Goal: Information Seeking & Learning: Learn about a topic

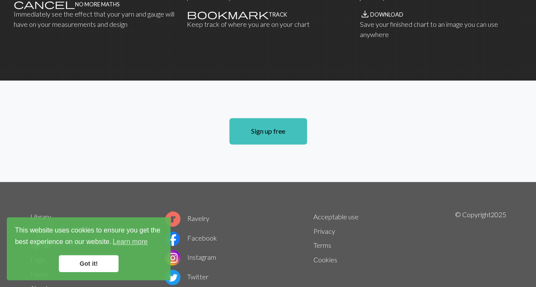
scroll to position [628, 0]
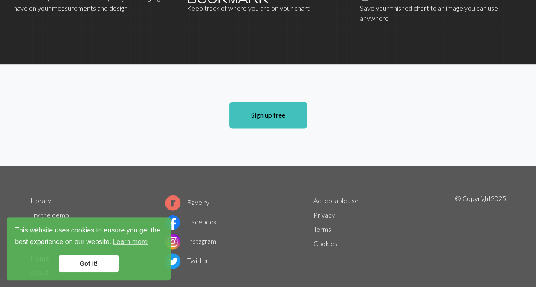
click at [102, 260] on link "Got it!" at bounding box center [89, 263] width 60 height 17
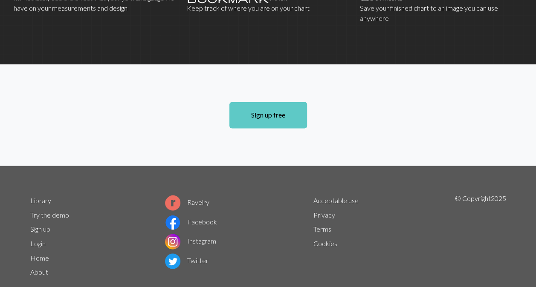
click at [270, 102] on link "Sign up free" at bounding box center [268, 115] width 78 height 26
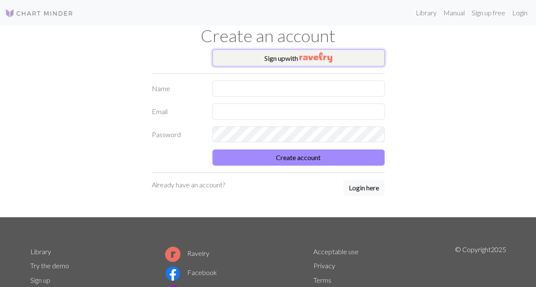
click at [280, 55] on button "Sign up with" at bounding box center [298, 57] width 172 height 17
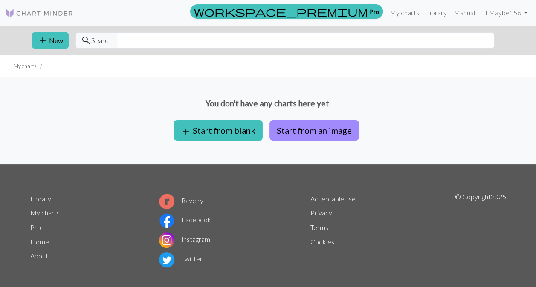
click at [38, 238] on link "Home" at bounding box center [39, 242] width 19 height 8
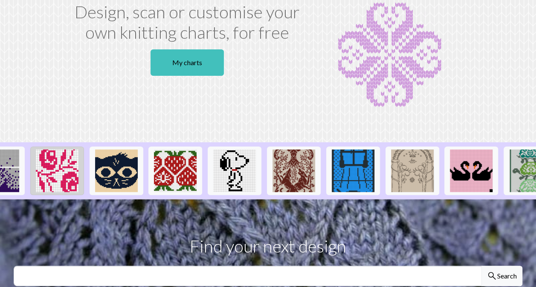
scroll to position [0, 387]
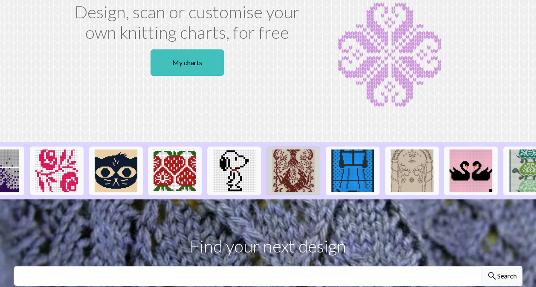
click at [288, 167] on img at bounding box center [293, 171] width 43 height 43
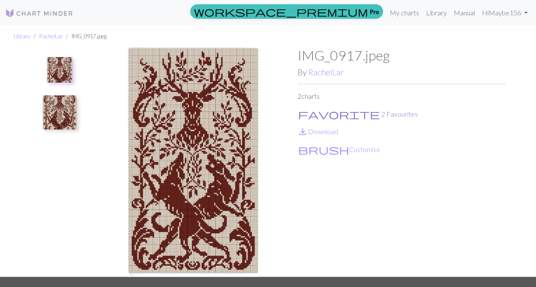
click at [306, 113] on span "favorite" at bounding box center [339, 114] width 82 height 12
click at [438, 13] on link "Library" at bounding box center [437, 12] width 28 height 17
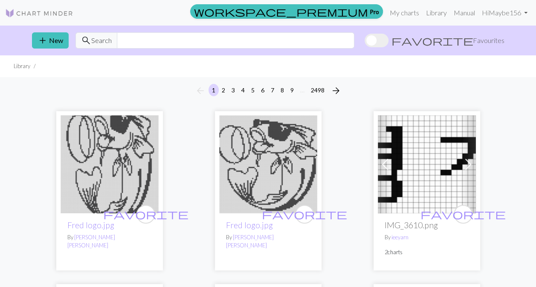
click at [472, 38] on span "favorite" at bounding box center [433, 41] width 82 height 12
click at [365, 41] on input "favorite Favourites" at bounding box center [365, 41] width 0 height 0
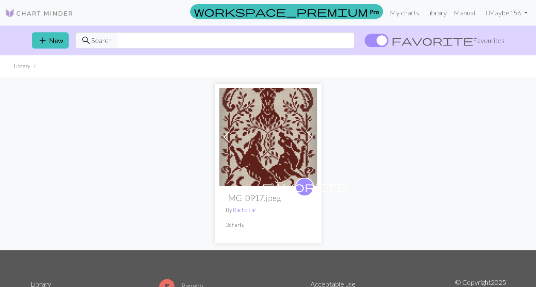
click at [253, 153] on img at bounding box center [268, 137] width 98 height 98
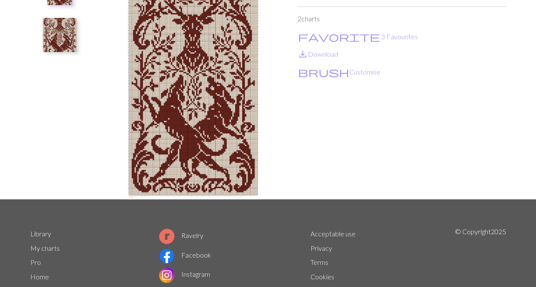
scroll to position [122, 0]
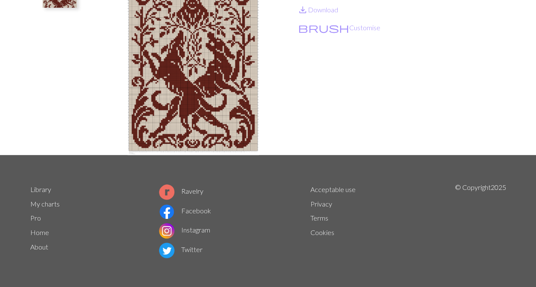
click at [34, 235] on link "Home" at bounding box center [39, 233] width 19 height 8
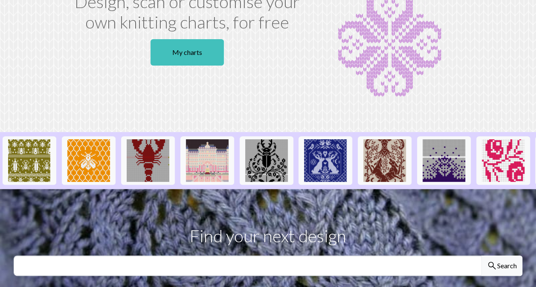
scroll to position [78, 0]
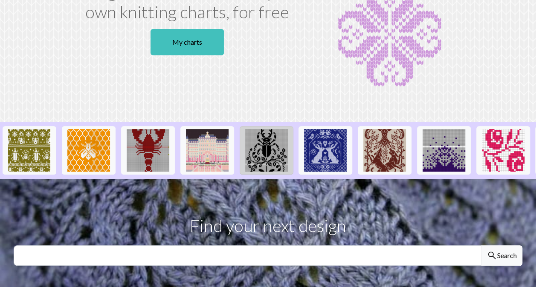
click at [262, 150] on img at bounding box center [266, 150] width 43 height 43
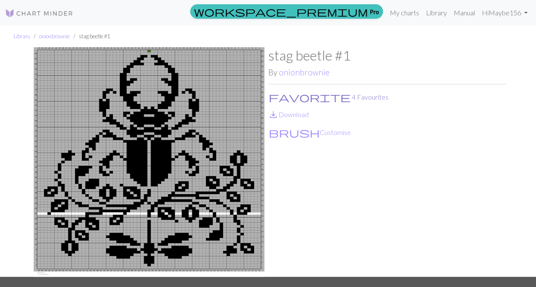
click at [275, 95] on span "favorite" at bounding box center [310, 97] width 82 height 12
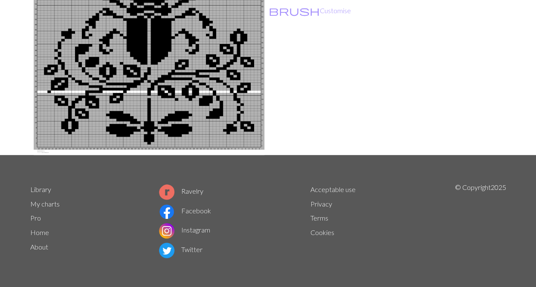
click at [44, 235] on link "Home" at bounding box center [39, 233] width 19 height 8
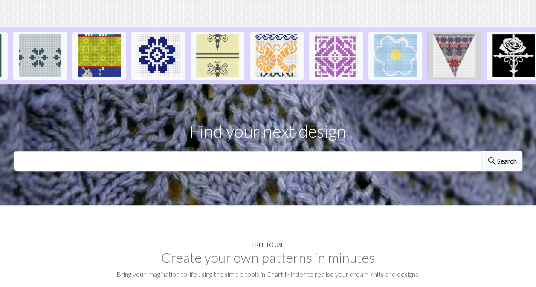
scroll to position [174, 0]
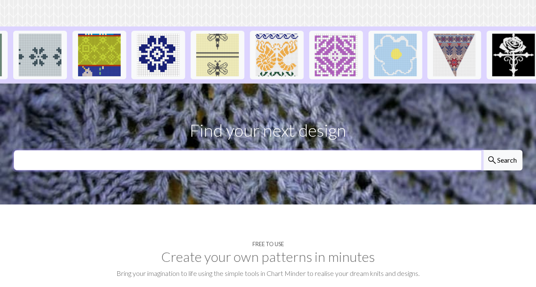
click at [366, 170] on input "text" at bounding box center [248, 160] width 468 height 20
type input "cat"
click at [482, 150] on button "search Search" at bounding box center [502, 160] width 41 height 20
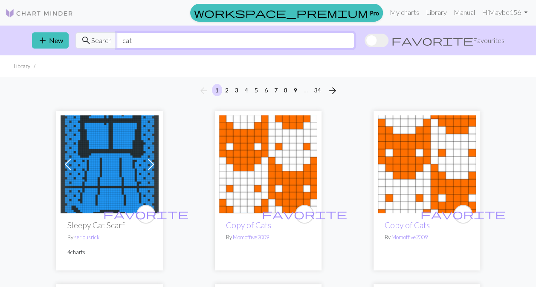
click at [135, 43] on input "cat" at bounding box center [236, 40] width 238 height 16
drag, startPoint x: 135, startPoint y: 43, endPoint x: 99, endPoint y: 38, distance: 36.6
click at [99, 38] on div "search Search cat" at bounding box center [214, 40] width 279 height 16
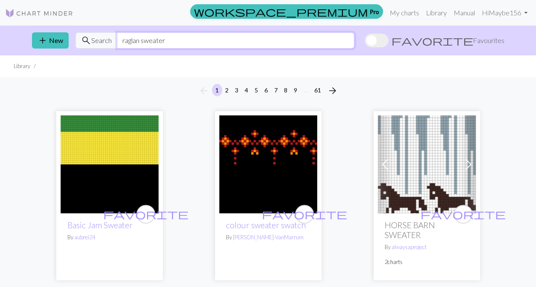
drag, startPoint x: 170, startPoint y: 40, endPoint x: 142, endPoint y: 40, distance: 27.7
click at [142, 40] on input "raglan sweater" at bounding box center [236, 40] width 238 height 16
drag, startPoint x: 168, startPoint y: 41, endPoint x: 119, endPoint y: 40, distance: 48.7
click at [119, 40] on input "raglan sweater" at bounding box center [236, 40] width 238 height 16
type input "horse"
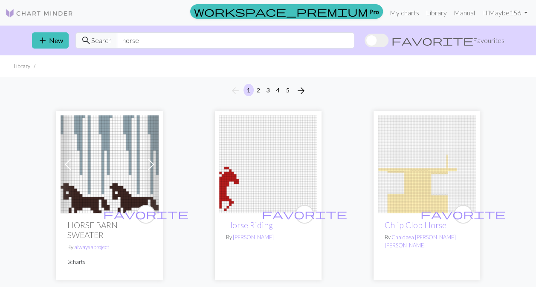
click at [293, 172] on img at bounding box center [268, 165] width 98 height 98
click at [121, 40] on input "horse" at bounding box center [236, 40] width 238 height 16
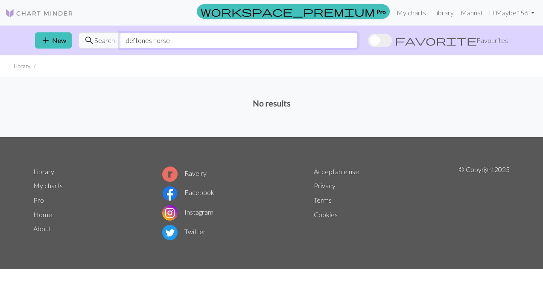
type input "deftones horse"
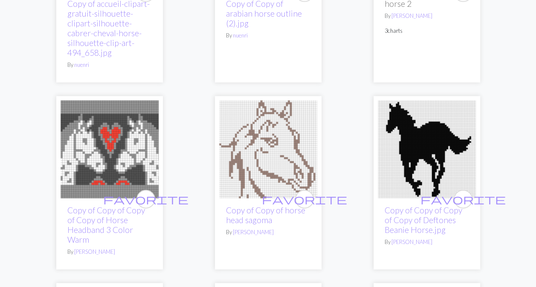
scroll to position [949, 0]
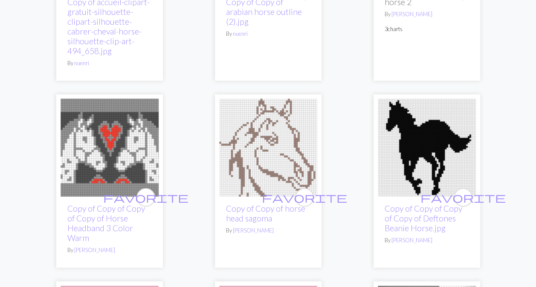
click at [403, 165] on img at bounding box center [427, 148] width 98 height 98
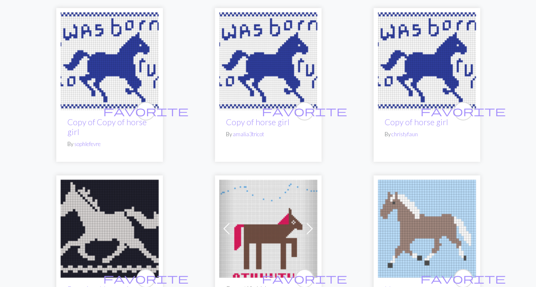
scroll to position [1426, 0]
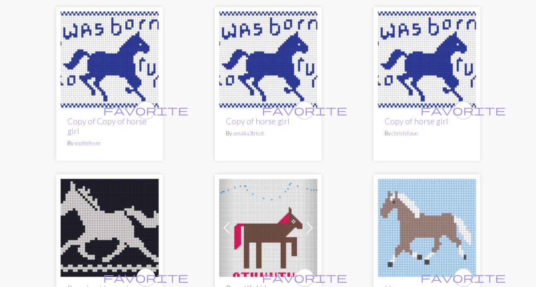
click at [410, 61] on img at bounding box center [427, 61] width 98 height 98
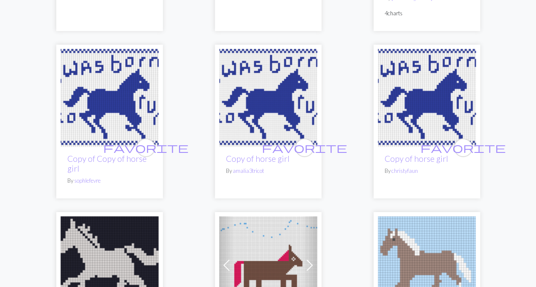
scroll to position [1389, 0]
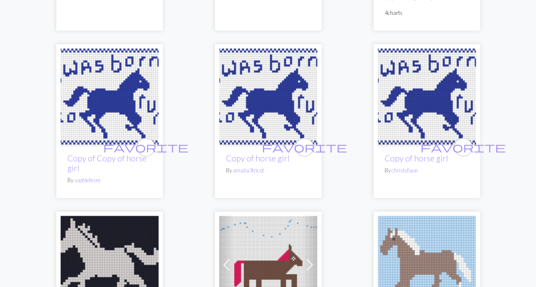
click at [249, 113] on img at bounding box center [268, 98] width 98 height 98
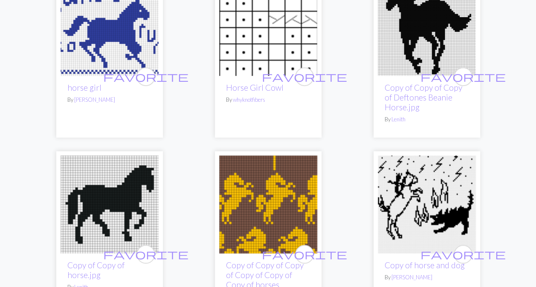
scroll to position [1800, 0]
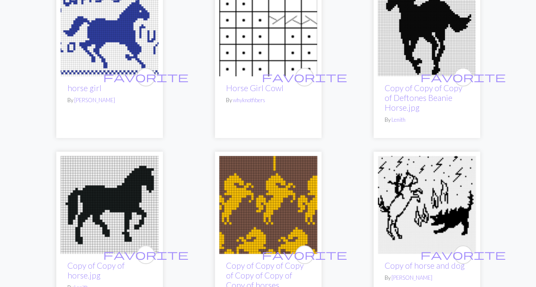
click at [424, 61] on img at bounding box center [427, 27] width 98 height 98
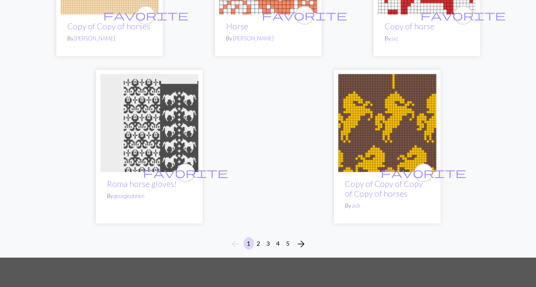
scroll to position [2944, 0]
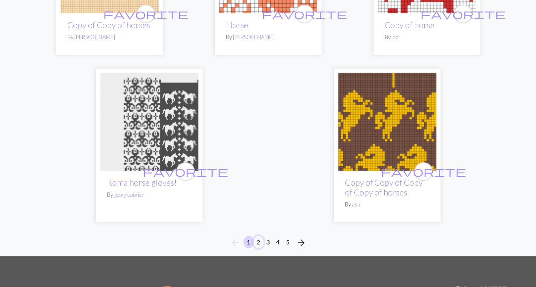
click at [256, 236] on button "2" at bounding box center [258, 242] width 10 height 12
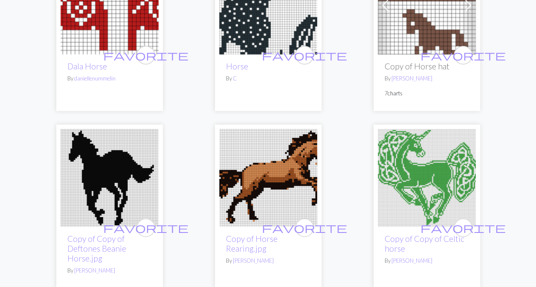
scroll to position [2582, 0]
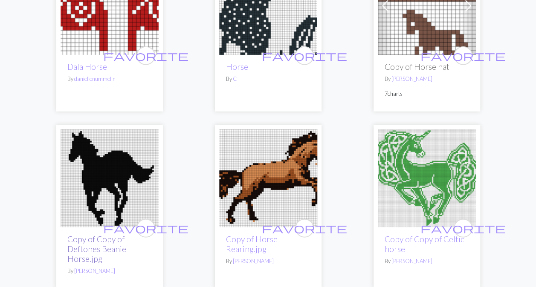
click at [77, 244] on link "Copy of Copy of Deftones Beanie Horse.jpg" at bounding box center [96, 249] width 59 height 29
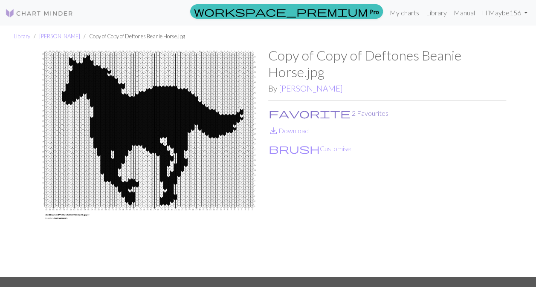
click at [273, 113] on span "favorite" at bounding box center [310, 113] width 82 height 12
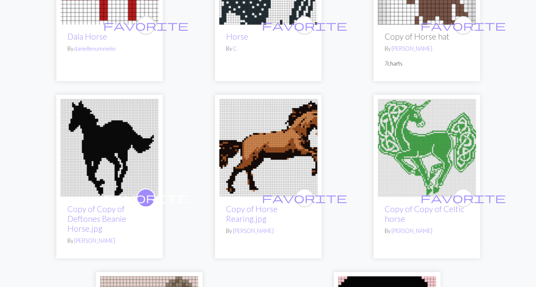
scroll to position [2613, 0]
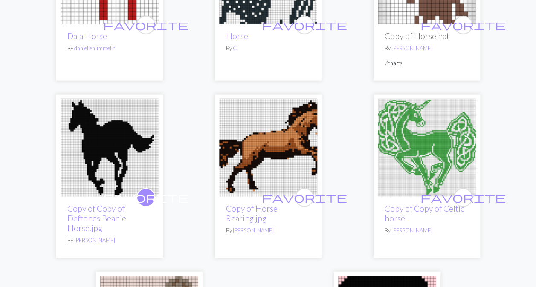
click at [96, 157] on img at bounding box center [110, 148] width 98 height 98
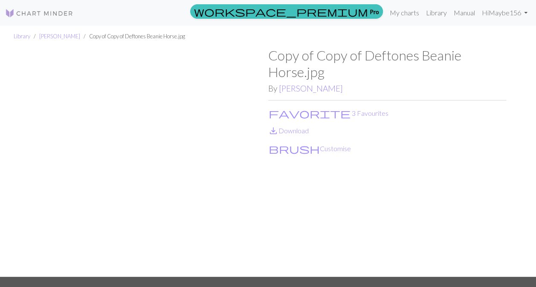
scroll to position [1, 0]
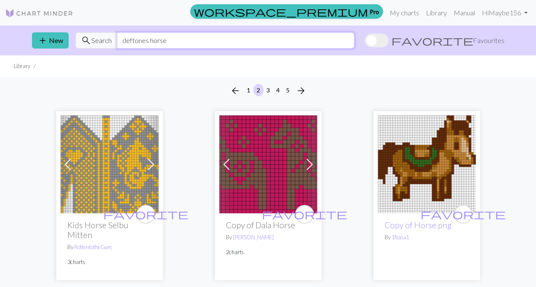
click at [170, 41] on input "deftones horse" at bounding box center [236, 40] width 238 height 16
type input "d"
type input "fish"
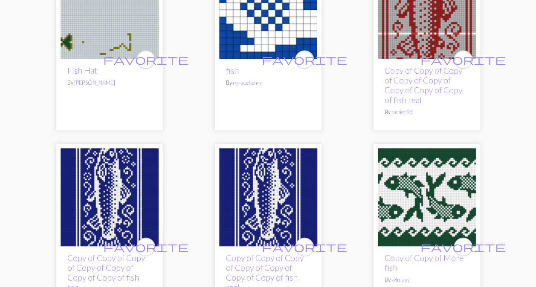
scroll to position [155, 0]
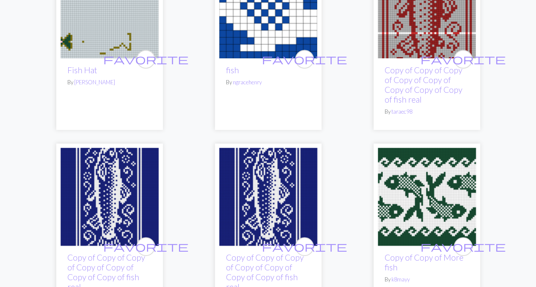
click at [425, 46] on img at bounding box center [427, 9] width 98 height 98
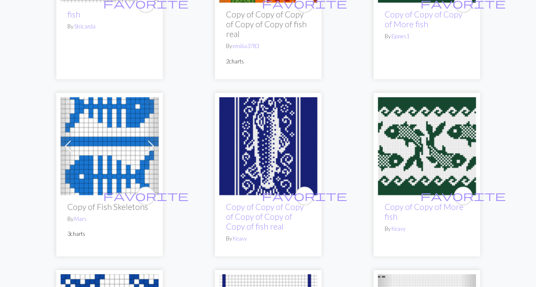
scroll to position [1831, 0]
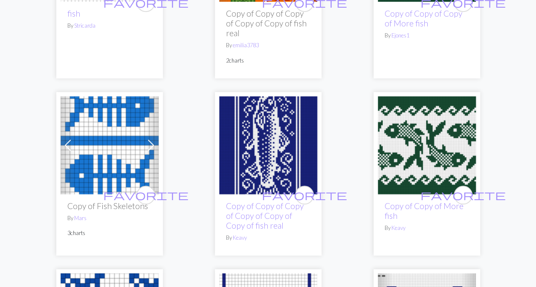
click at [252, 169] on img at bounding box center [268, 145] width 98 height 98
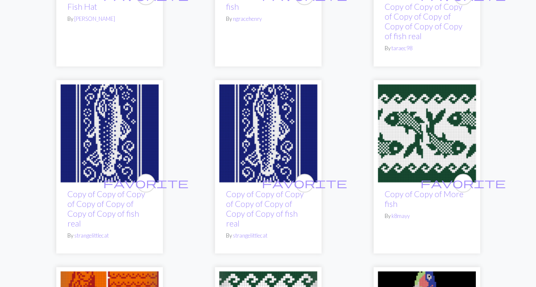
scroll to position [219, 0]
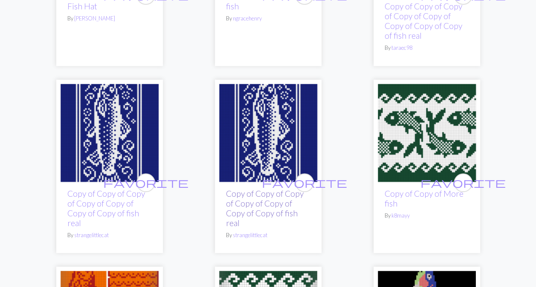
click at [247, 203] on link "Copy of Copy of Copy of Copy of Copy of Copy of Copy of fish real" at bounding box center [265, 208] width 78 height 39
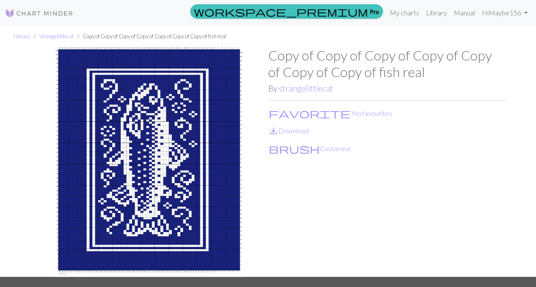
click at [363, 163] on div "Copy of Copy of Copy of Copy of Copy of Copy of Copy of fish real By strangelit…" at bounding box center [387, 162] width 238 height 230
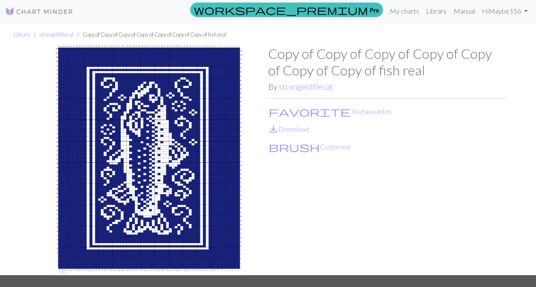
scroll to position [2, 0]
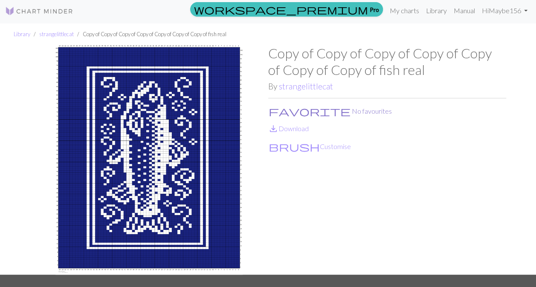
click at [279, 111] on button "favorite No favourites" at bounding box center [330, 111] width 124 height 11
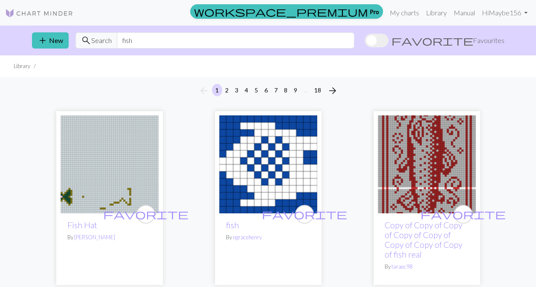
click at [268, 161] on img at bounding box center [268, 165] width 98 height 98
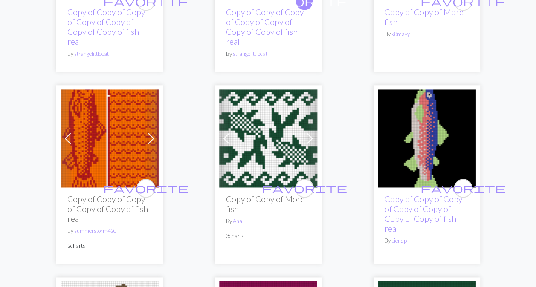
scroll to position [402, 0]
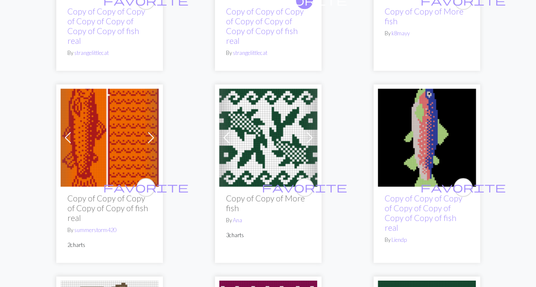
click at [98, 166] on img at bounding box center [110, 138] width 98 height 98
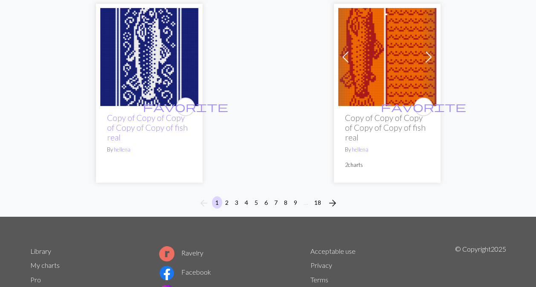
scroll to position [3025, 0]
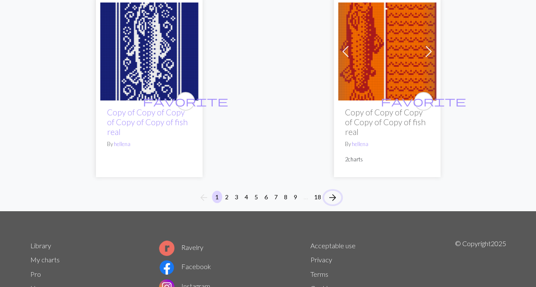
click at [333, 192] on span "arrow_forward" at bounding box center [333, 198] width 10 height 12
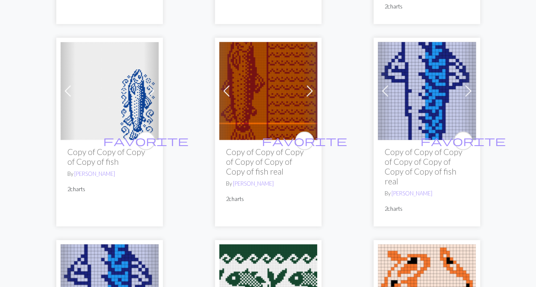
scroll to position [992, 0]
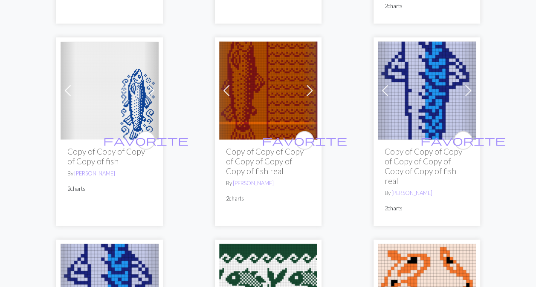
click at [107, 105] on img at bounding box center [110, 91] width 98 height 98
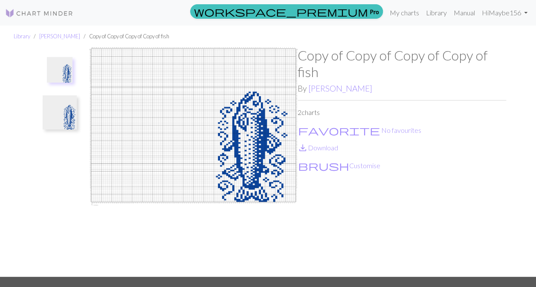
click at [60, 75] on img at bounding box center [60, 70] width 26 height 26
click at [61, 120] on img at bounding box center [60, 113] width 34 height 34
click at [57, 83] on img at bounding box center [60, 74] width 34 height 34
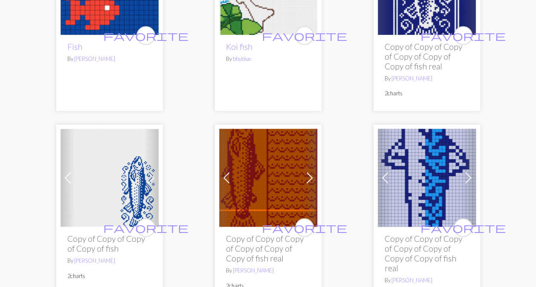
scroll to position [905, 0]
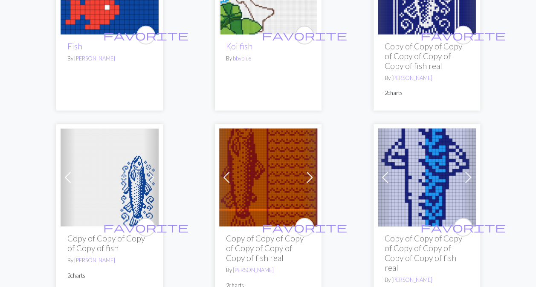
click at [405, 163] on img at bounding box center [427, 178] width 98 height 98
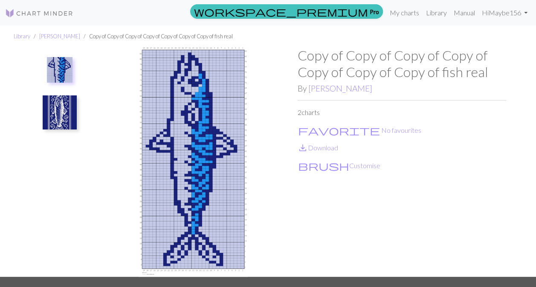
click at [59, 116] on img at bounding box center [60, 113] width 34 height 34
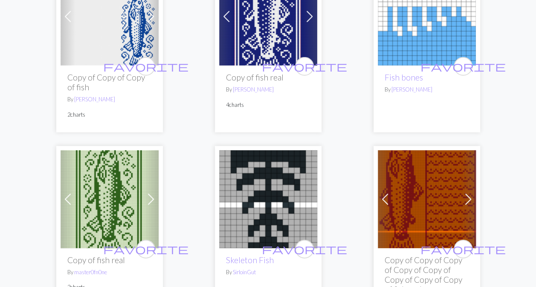
scroll to position [2794, 0]
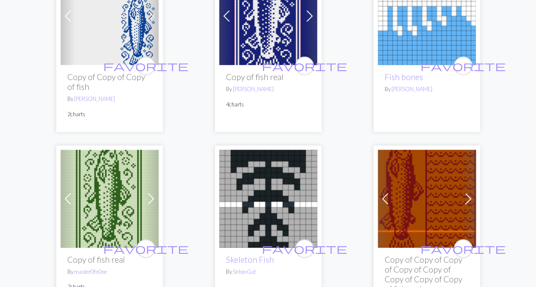
click at [267, 166] on img at bounding box center [268, 199] width 98 height 98
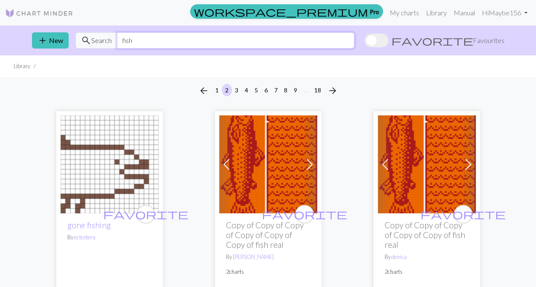
click at [142, 42] on input "fish" at bounding box center [236, 40] width 238 height 16
type input "f"
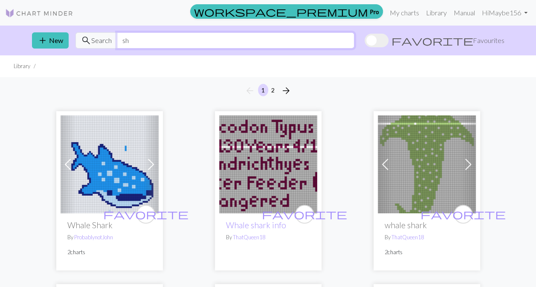
type input "s"
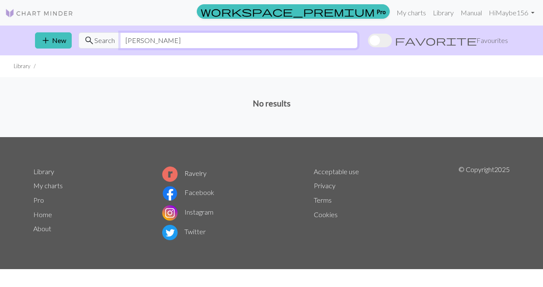
type input "[PERSON_NAME]"
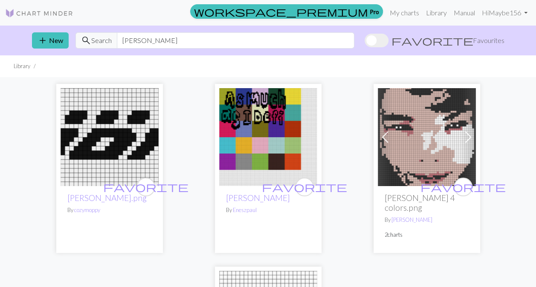
click at [79, 119] on img at bounding box center [110, 137] width 98 height 98
click at [277, 38] on input "[PERSON_NAME]" at bounding box center [236, 40] width 238 height 16
type input "b"
type input "mew"
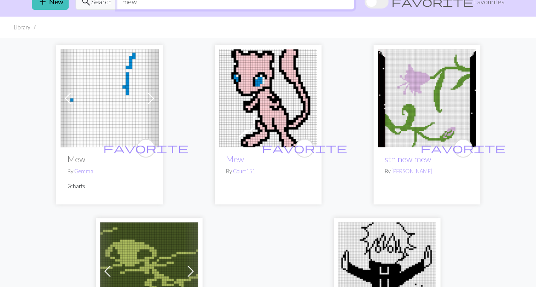
scroll to position [39, 0]
click at [99, 114] on img at bounding box center [110, 98] width 98 height 98
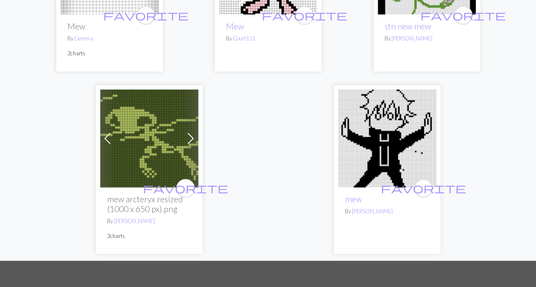
scroll to position [172, 0]
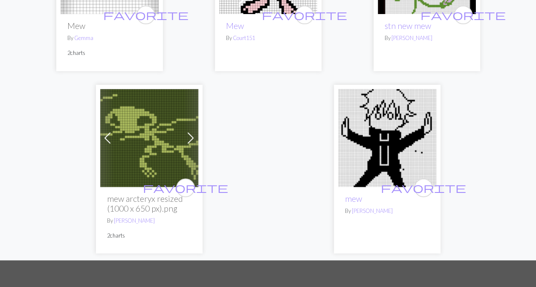
click at [379, 170] on img at bounding box center [387, 138] width 98 height 98
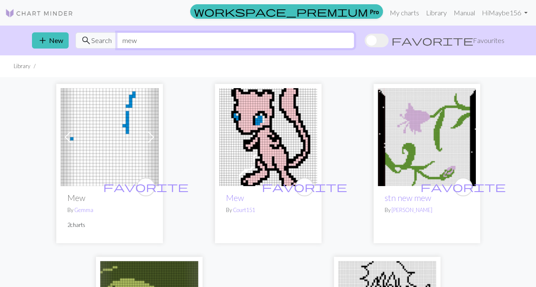
click at [311, 41] on input "mew" at bounding box center [236, 40] width 238 height 16
type input "m"
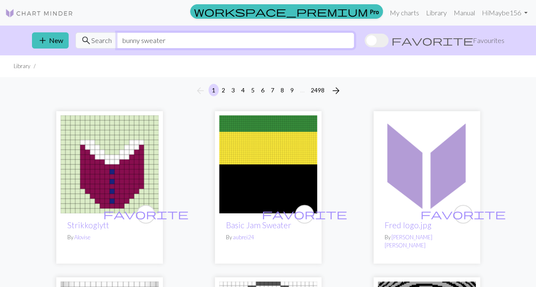
type input "bunny sweater"
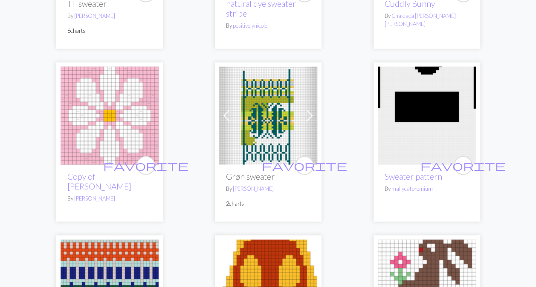
scroll to position [2353, 0]
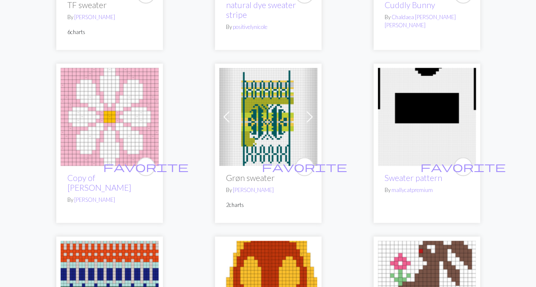
click at [256, 166] on div "favorite Grøn sweater By [PERSON_NAME] 2 charts" at bounding box center [268, 194] width 98 height 57
click at [259, 173] on h2 "Grøn sweater" at bounding box center [268, 178] width 84 height 10
click at [242, 68] on img at bounding box center [268, 117] width 98 height 98
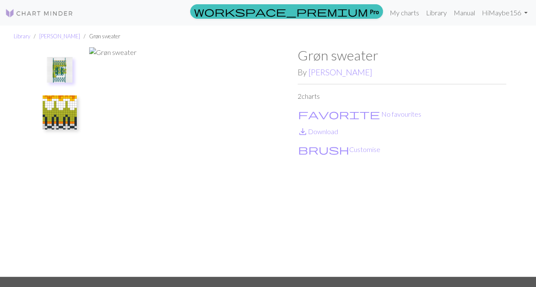
click at [60, 103] on img at bounding box center [60, 113] width 34 height 34
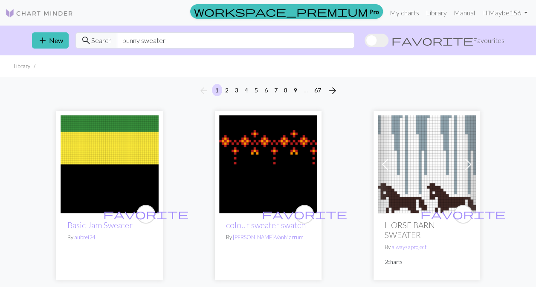
click at [478, 40] on span "Favourites" at bounding box center [489, 40] width 32 height 10
click at [365, 41] on input "favorite Favourites" at bounding box center [365, 41] width 0 height 0
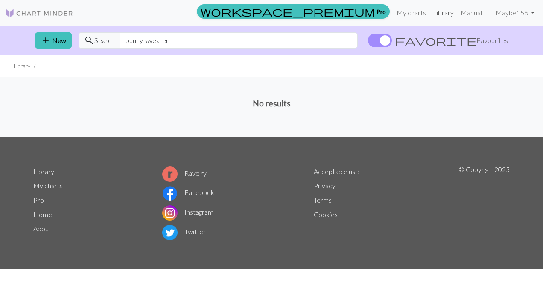
click at [445, 11] on link "Library" at bounding box center [443, 12] width 28 height 17
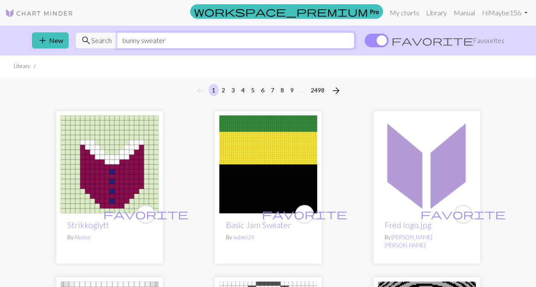
click at [354, 43] on input "bunny sweater" at bounding box center [236, 40] width 238 height 16
type input "b"
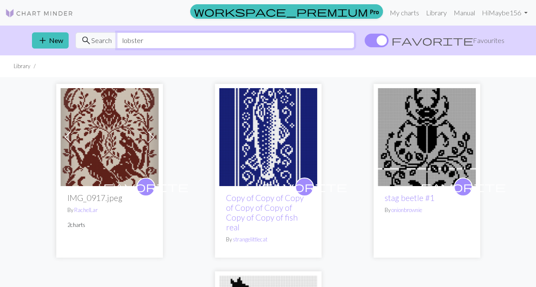
type input "lobster"
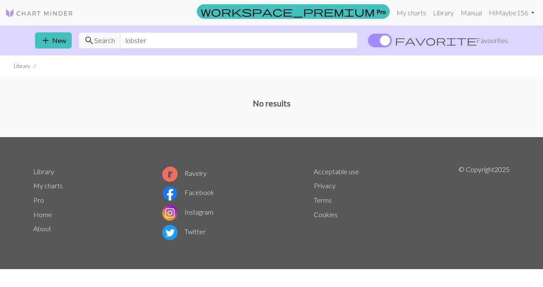
click at [456, 33] on label "favorite Favourites" at bounding box center [438, 40] width 140 height 16
click at [368, 41] on input "favorite Favourites" at bounding box center [368, 41] width 0 height 0
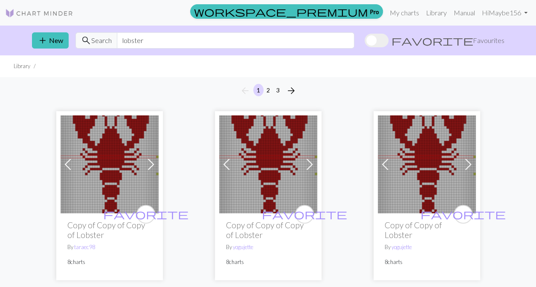
click at [414, 180] on img at bounding box center [427, 165] width 98 height 98
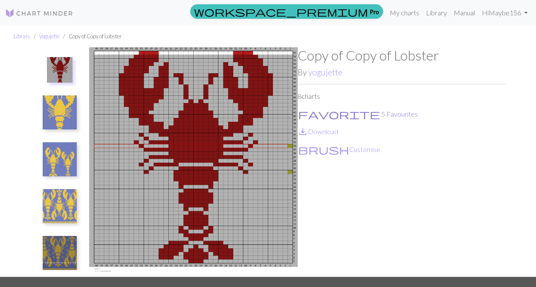
click at [305, 118] on span "favorite" at bounding box center [339, 114] width 82 height 12
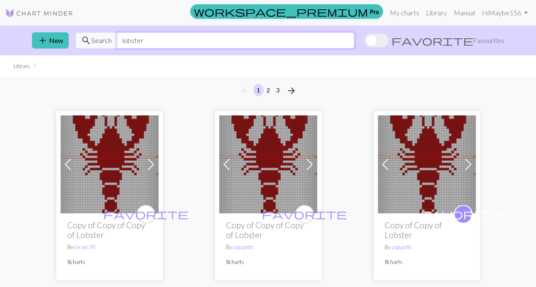
click at [354, 42] on input "lobster" at bounding box center [236, 40] width 238 height 16
type input "l"
click at [389, 44] on span at bounding box center [377, 41] width 24 height 14
click at [365, 41] on input "favorite Favourites" at bounding box center [365, 41] width 0 height 0
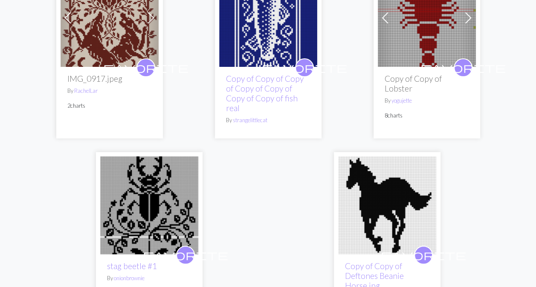
scroll to position [30, 0]
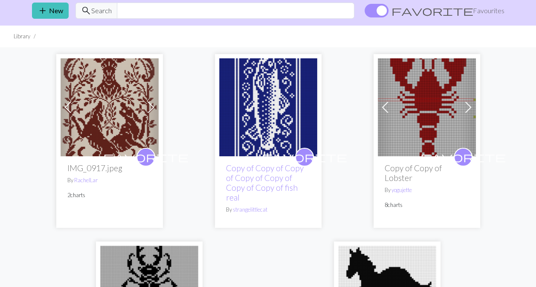
click at [99, 111] on img at bounding box center [110, 107] width 98 height 98
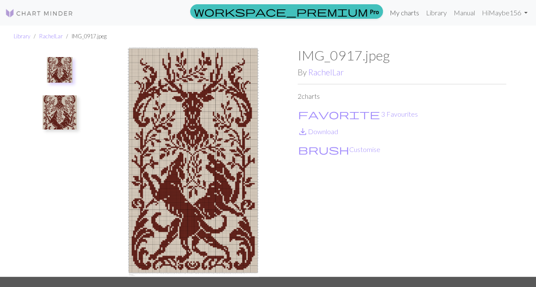
click at [404, 18] on link "My charts" at bounding box center [404, 12] width 36 height 17
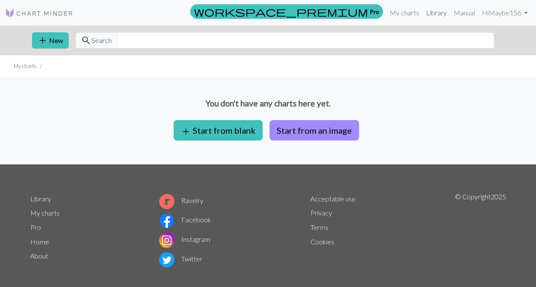
click at [438, 14] on link "Library" at bounding box center [437, 12] width 28 height 17
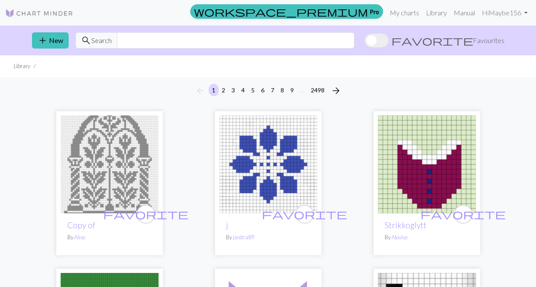
click at [389, 43] on span at bounding box center [377, 41] width 24 height 14
click at [365, 41] on input "favorite Favourites" at bounding box center [365, 41] width 0 height 0
click at [389, 41] on span at bounding box center [377, 41] width 24 height 14
click at [365, 41] on input "favorite Favourites" at bounding box center [365, 41] width 0 height 0
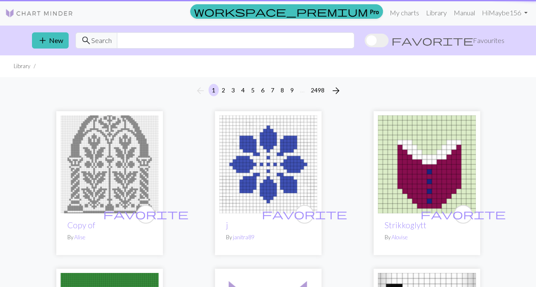
click at [389, 43] on span at bounding box center [377, 41] width 24 height 14
click at [365, 41] on input "favorite Favourites" at bounding box center [365, 41] width 0 height 0
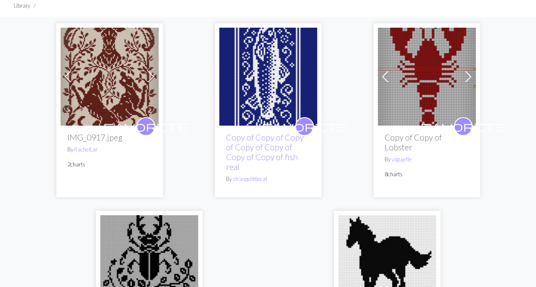
scroll to position [60, 0]
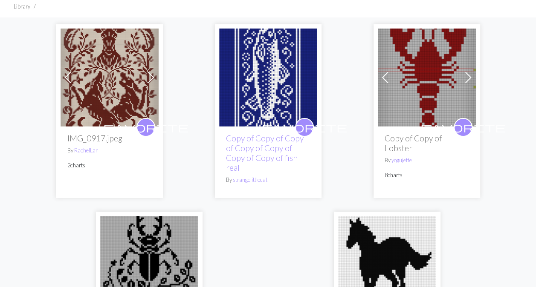
click at [421, 99] on img at bounding box center [427, 78] width 98 height 98
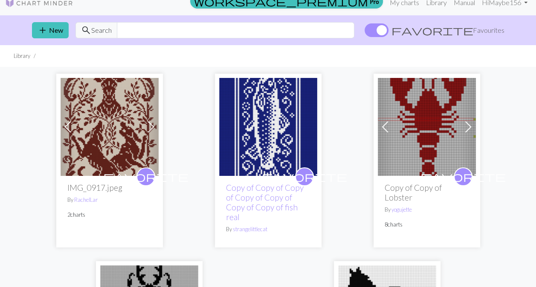
scroll to position [10, 0]
click at [310, 30] on input "text" at bounding box center [236, 30] width 238 height 16
click at [389, 26] on span at bounding box center [377, 30] width 24 height 14
click at [365, 31] on input "favorite Favourites" at bounding box center [365, 31] width 0 height 0
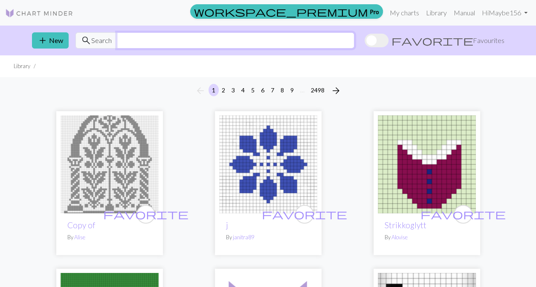
click at [154, 38] on input "text" at bounding box center [236, 40] width 238 height 16
type input "halibut"
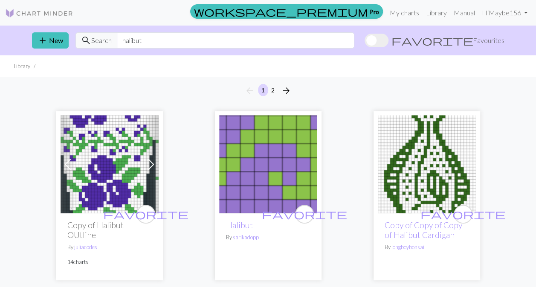
click at [427, 159] on img at bounding box center [427, 165] width 98 height 98
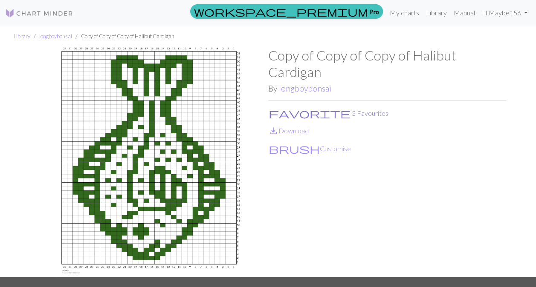
click at [279, 113] on button "favorite 3 Favourites" at bounding box center [328, 113] width 121 height 11
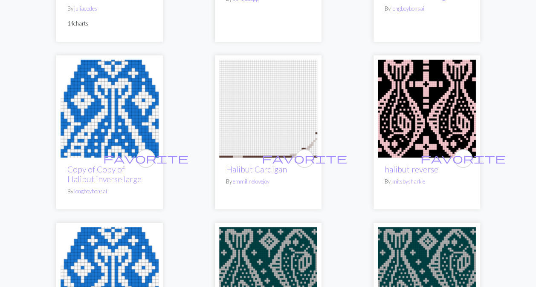
scroll to position [240, 0]
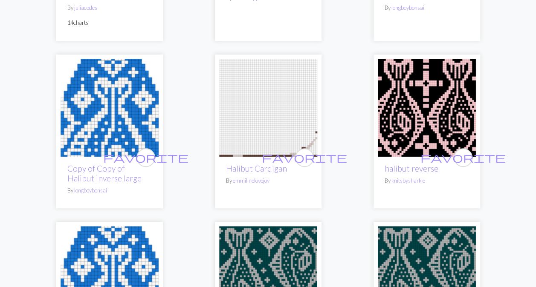
click at [89, 127] on img at bounding box center [110, 108] width 98 height 98
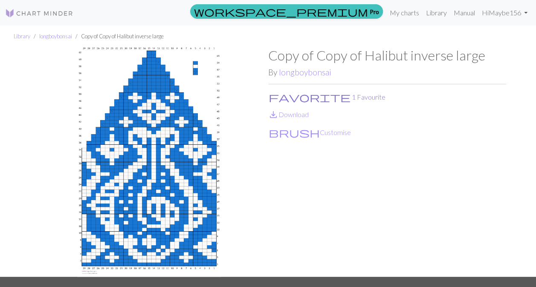
click at [275, 98] on span "favorite" at bounding box center [310, 97] width 82 height 12
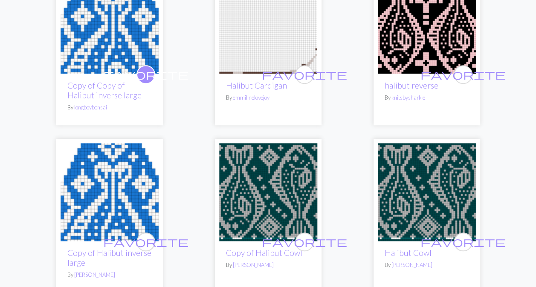
scroll to position [327, 0]
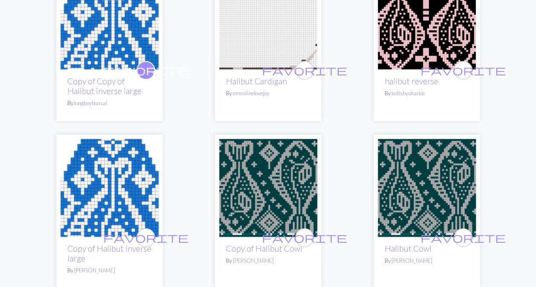
click at [424, 190] on img at bounding box center [427, 188] width 98 height 98
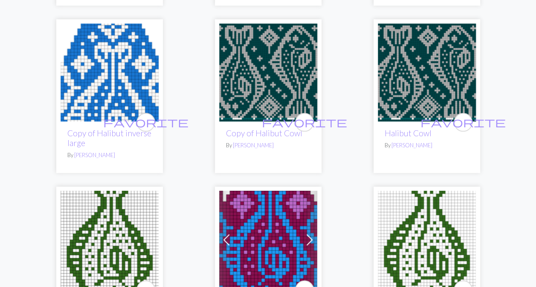
scroll to position [438, 0]
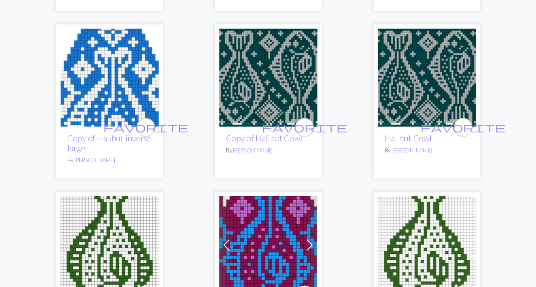
click at [260, 86] on img at bounding box center [268, 78] width 98 height 98
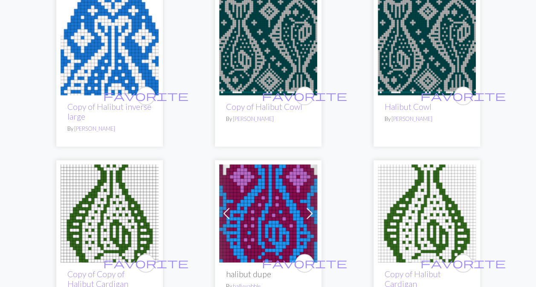
scroll to position [480, 0]
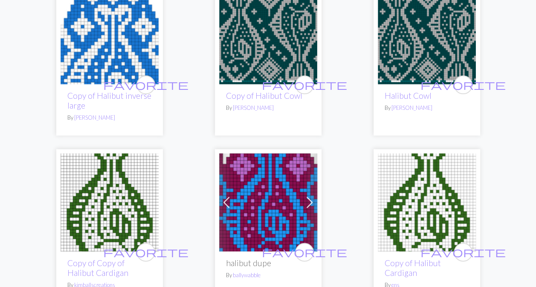
click at [430, 205] on img at bounding box center [427, 203] width 98 height 98
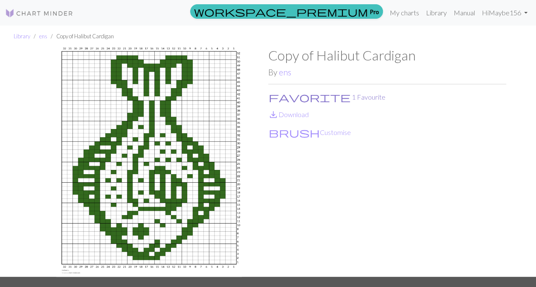
click at [276, 98] on span "favorite" at bounding box center [310, 97] width 82 height 12
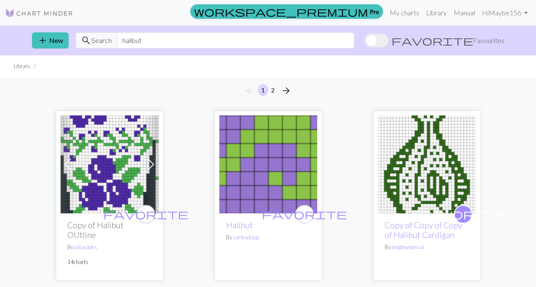
click at [389, 42] on span at bounding box center [377, 41] width 24 height 14
click at [365, 41] on input "favorite Favourites" at bounding box center [365, 41] width 0 height 0
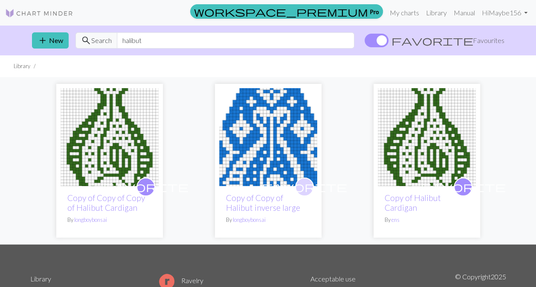
click at [300, 191] on span "favorite" at bounding box center [304, 186] width 85 height 13
click at [144, 187] on span "favorite" at bounding box center [145, 186] width 85 height 13
click at [389, 41] on span at bounding box center [377, 41] width 24 height 14
click at [365, 41] on input "favorite Favourites" at bounding box center [365, 41] width 0 height 0
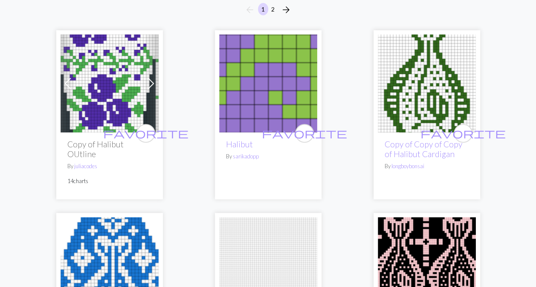
scroll to position [86, 0]
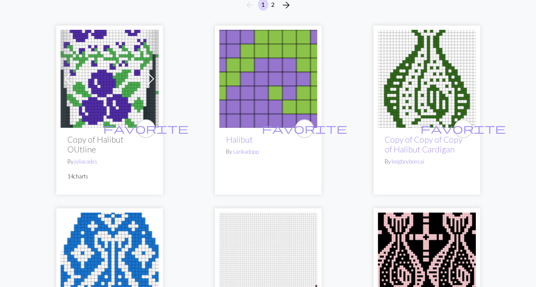
click at [263, 105] on img at bounding box center [268, 79] width 98 height 98
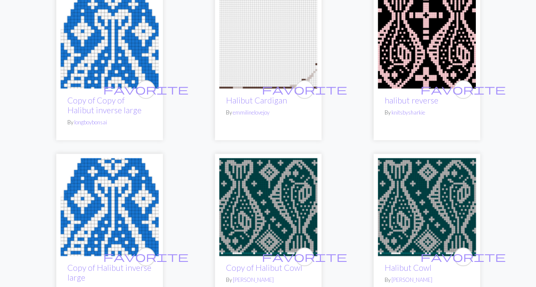
scroll to position [353, 0]
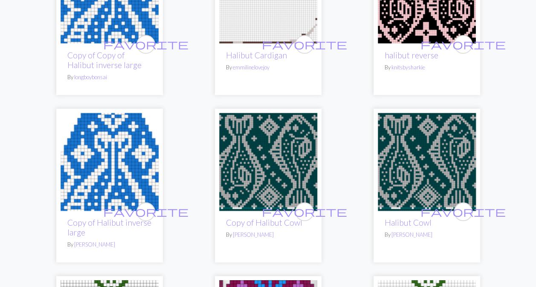
click at [411, 151] on img at bounding box center [427, 162] width 98 height 98
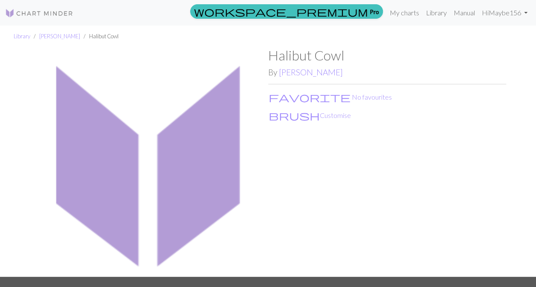
click at [197, 198] on img at bounding box center [149, 162] width 238 height 230
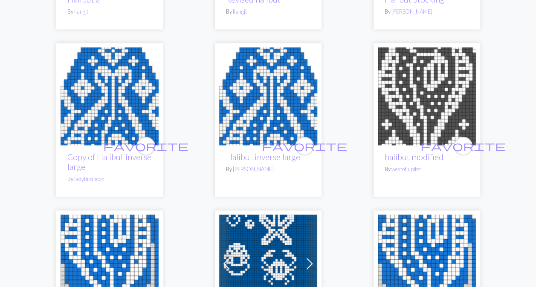
scroll to position [1970, 0]
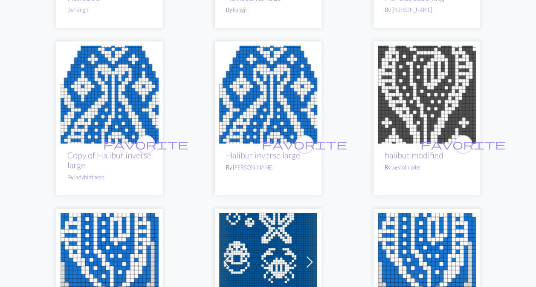
click at [409, 94] on img at bounding box center [427, 95] width 98 height 98
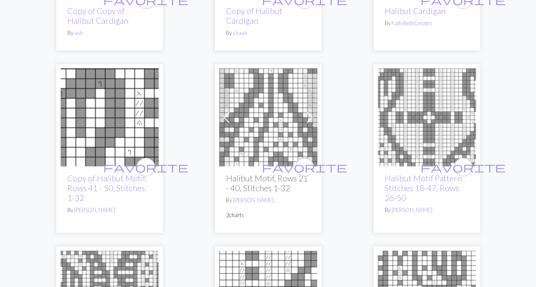
scroll to position [907, 0]
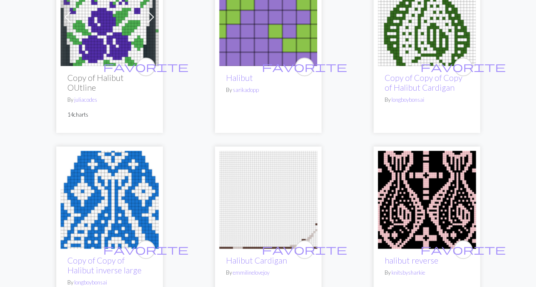
scroll to position [0, 0]
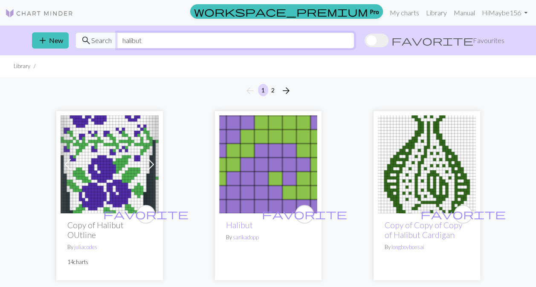
click at [171, 41] on input "halibut" at bounding box center [236, 40] width 238 height 16
type input "h"
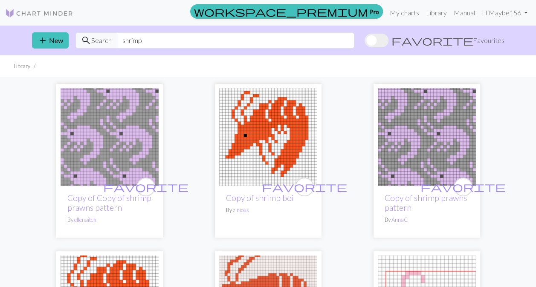
click at [155, 40] on input "shrimp" at bounding box center [236, 40] width 238 height 16
type input "s"
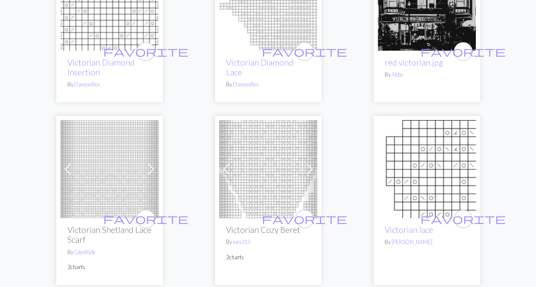
scroll to position [140, 0]
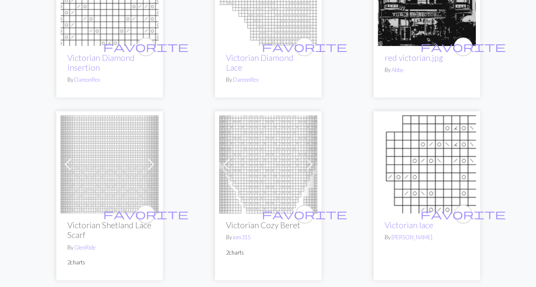
type input "victorian"
click at [276, 179] on img at bounding box center [268, 165] width 98 height 98
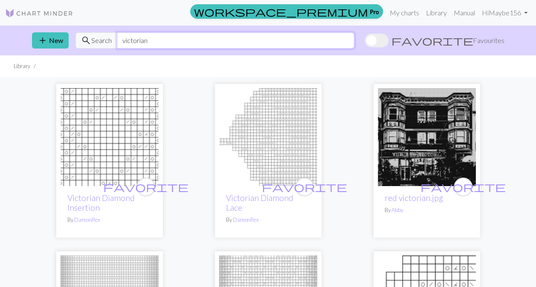
drag, startPoint x: 152, startPoint y: 39, endPoint x: 113, endPoint y: 45, distance: 39.3
click at [113, 45] on div "search Search victorian" at bounding box center [214, 40] width 279 height 16
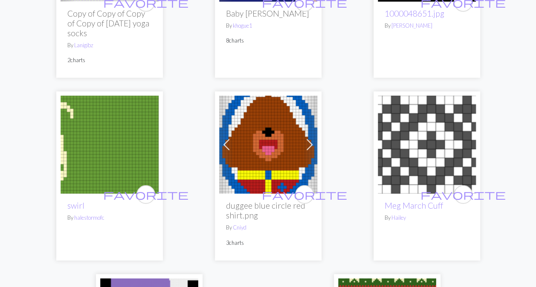
scroll to position [2610, 0]
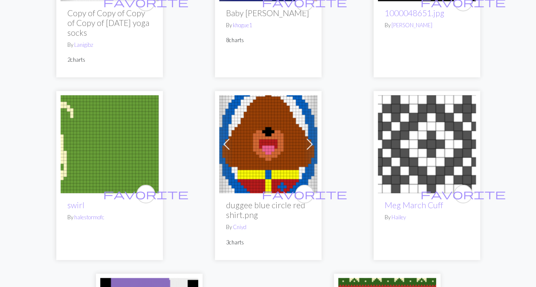
click at [96, 160] on img at bounding box center [110, 145] width 98 height 98
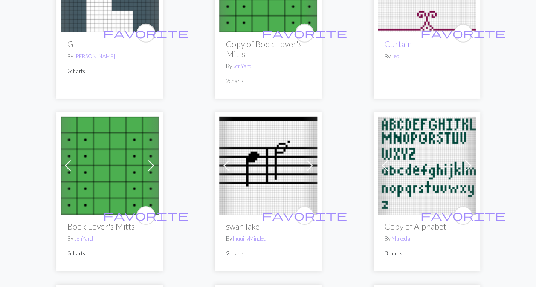
scroll to position [1361, 0]
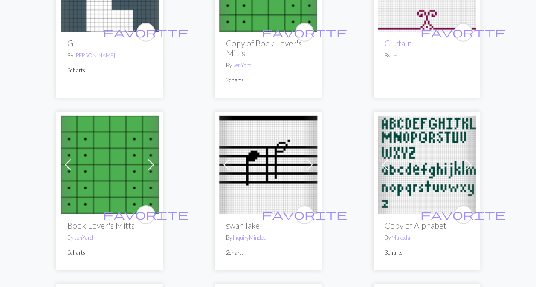
click at [111, 165] on img at bounding box center [110, 165] width 98 height 98
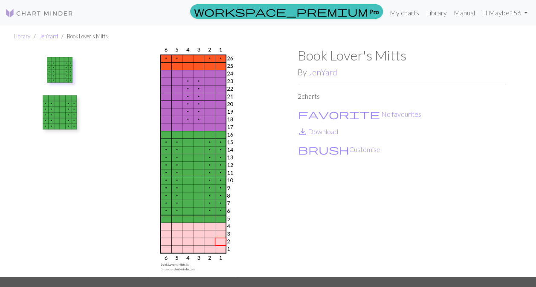
click at [65, 111] on img at bounding box center [60, 113] width 34 height 34
